Goal: Task Accomplishment & Management: Manage account settings

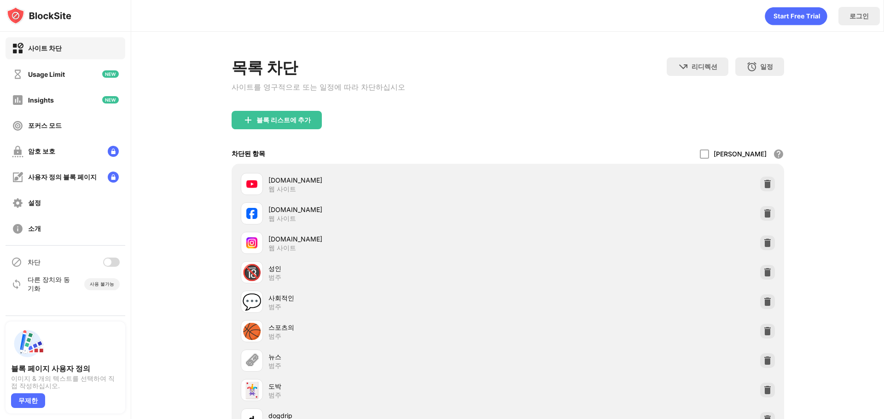
click at [110, 268] on div "차단" at bounding box center [66, 262] width 120 height 22
drag, startPoint x: 106, startPoint y: 261, endPoint x: 122, endPoint y: 260, distance: 16.1
click at [106, 261] on div at bounding box center [107, 262] width 7 height 7
